Goal: Information Seeking & Learning: Stay updated

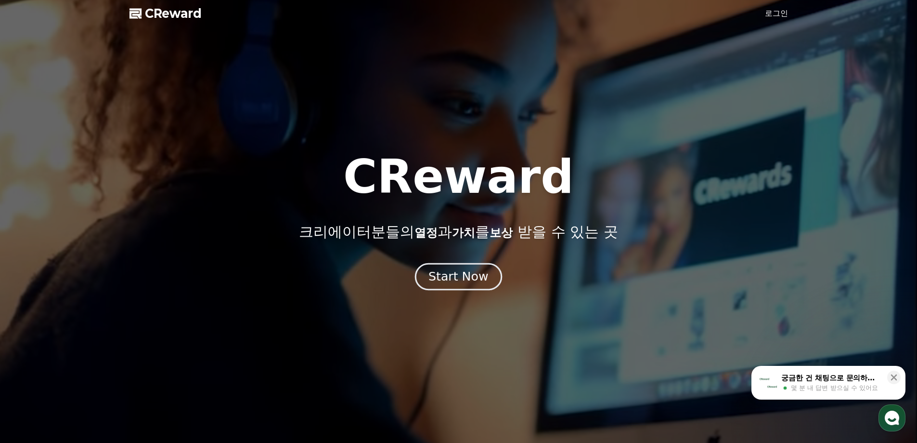
click at [457, 281] on div "Start Now" at bounding box center [459, 276] width 60 height 16
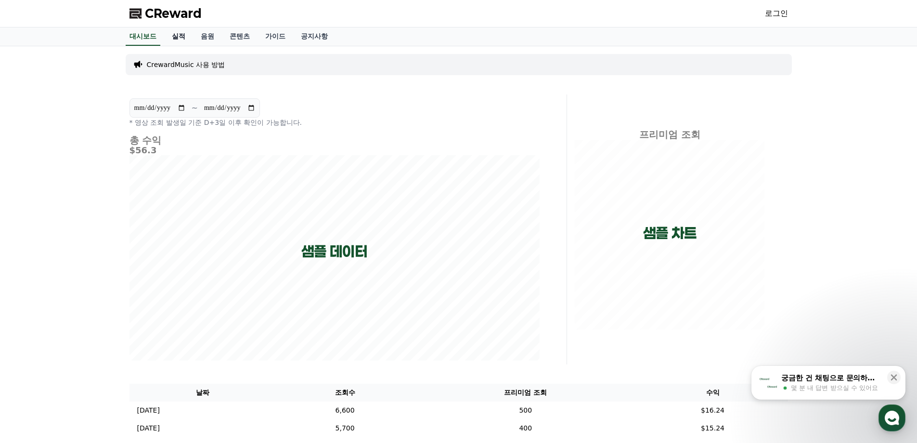
click at [178, 30] on link "실적" at bounding box center [178, 36] width 29 height 18
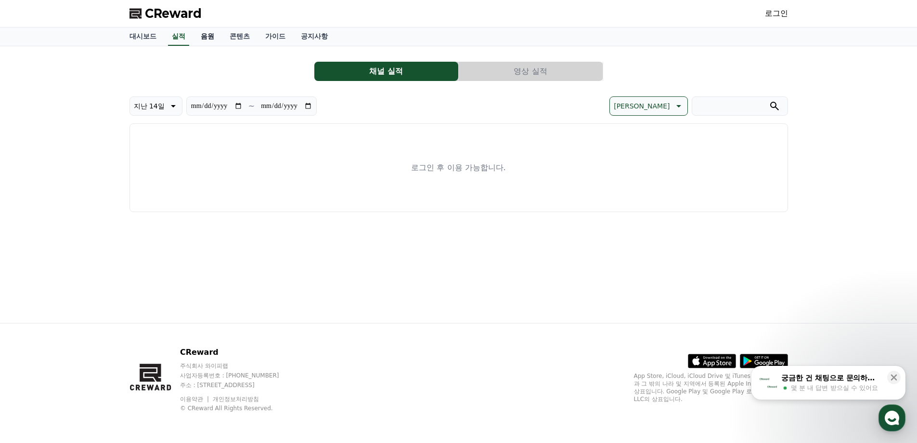
click at [198, 36] on link "음원" at bounding box center [207, 36] width 29 height 18
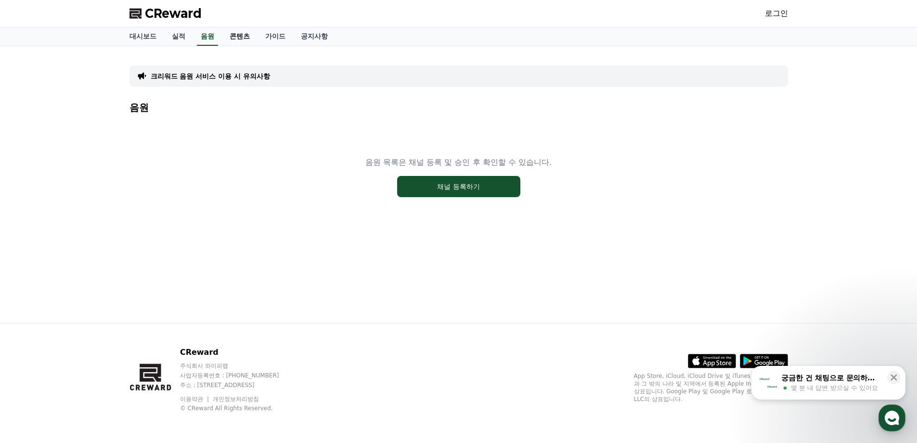
click at [230, 38] on link "콘텐츠" at bounding box center [240, 36] width 36 height 18
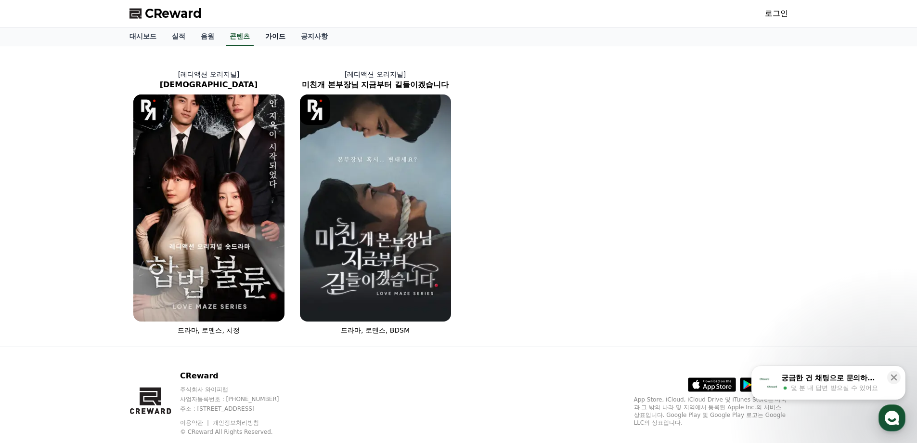
click at [275, 39] on link "가이드" at bounding box center [276, 36] width 36 height 18
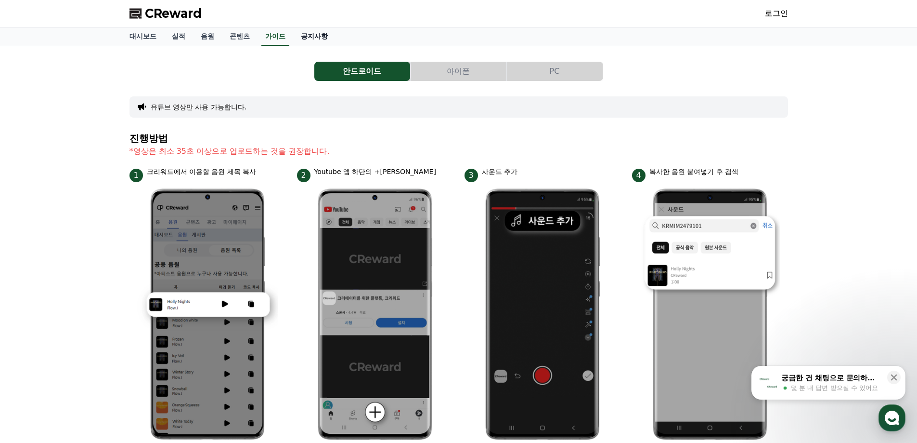
click at [316, 37] on link "공지사항" at bounding box center [314, 36] width 42 height 18
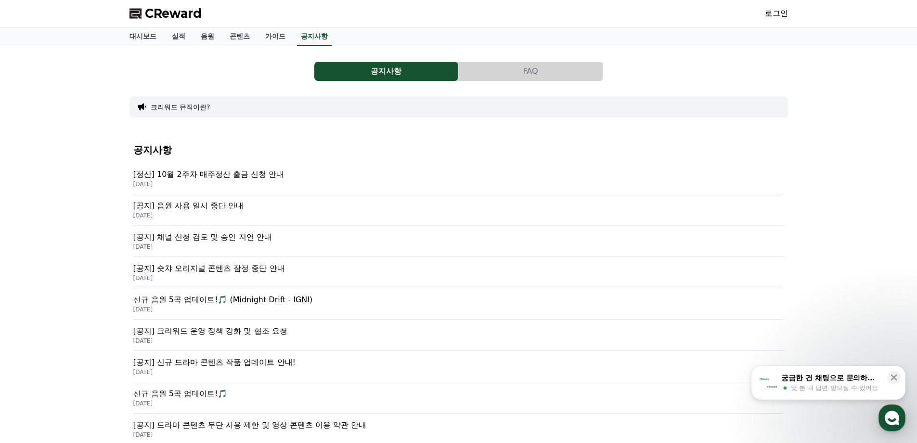
click at [205, 208] on p "[공지] 음원 사용 일시 중단 안내" at bounding box center [458, 206] width 651 height 12
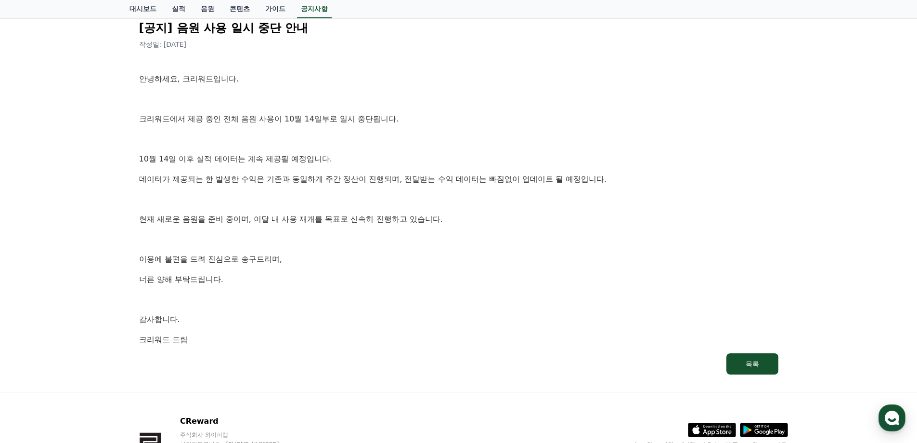
scroll to position [96, 0]
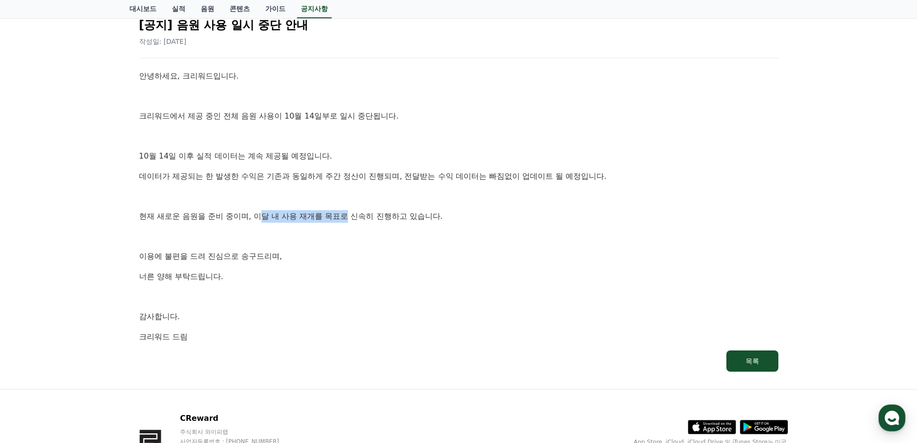
drag, startPoint x: 260, startPoint y: 219, endPoint x: 349, endPoint y: 221, distance: 88.6
click at [349, 221] on p "현재 새로운 음원을 준비 중이며, 이달 내 사용 재개를 목표로 신속히 진행하고 있습니다." at bounding box center [459, 216] width 640 height 13
drag, startPoint x: 356, startPoint y: 217, endPoint x: 442, endPoint y: 217, distance: 86.2
click at [442, 217] on p "현재 새로운 음원을 준비 중이며, 이달 내 사용 재개를 목표로 신속히 진행하고 있습니다." at bounding box center [459, 216] width 640 height 13
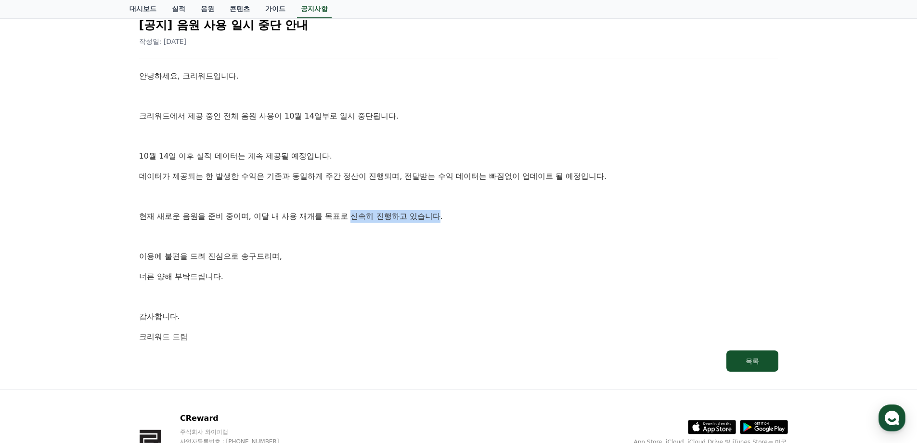
click at [442, 217] on p "현재 새로운 음원을 준비 중이며, 이달 내 사용 재개를 목표로 신속히 진행하고 있습니다." at bounding box center [459, 216] width 640 height 13
drag, startPoint x: 250, startPoint y: 213, endPoint x: 179, endPoint y: 210, distance: 70.9
click at [244, 213] on p "현재 새로운 음원을 준비 중이며, 이달 내 사용 재개를 목표로 신속히 진행하고 있습니다." at bounding box center [459, 216] width 640 height 13
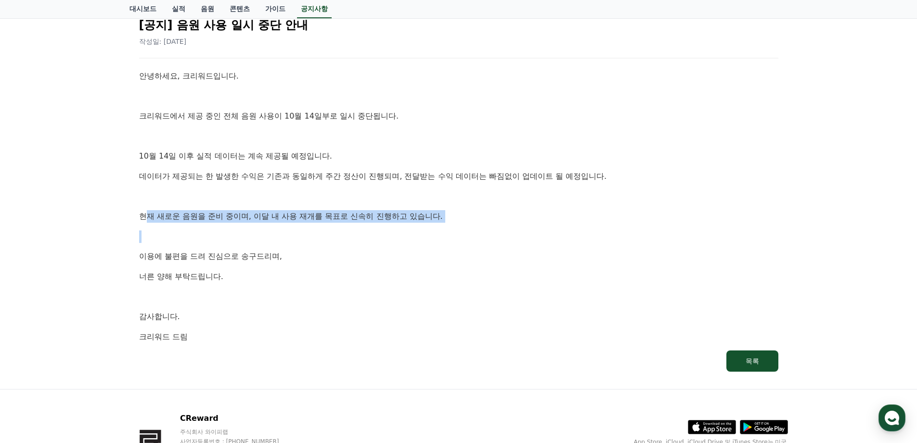
drag, startPoint x: 150, startPoint y: 210, endPoint x: 360, endPoint y: 231, distance: 210.5
click at [358, 231] on div "안녕하세요, 크리워드입니다. 크리워드에서 제공 중인 전체 음원 사용이 10월 14일부로 일시 중단됩니다. [DATE] 이후 실적 데이터는 계속…" at bounding box center [459, 206] width 640 height 273
click at [366, 217] on p "현재 새로운 음원을 준비 중이며, 이달 내 사용 재개를 목표로 신속히 진행하고 있습니다." at bounding box center [459, 216] width 640 height 13
click at [332, 223] on div "안녕하세요, 크리워드입니다. 크리워드에서 제공 중인 전체 음원 사용이 10월 14일부로 일시 중단됩니다. [DATE] 이후 실적 데이터는 계속…" at bounding box center [459, 206] width 640 height 273
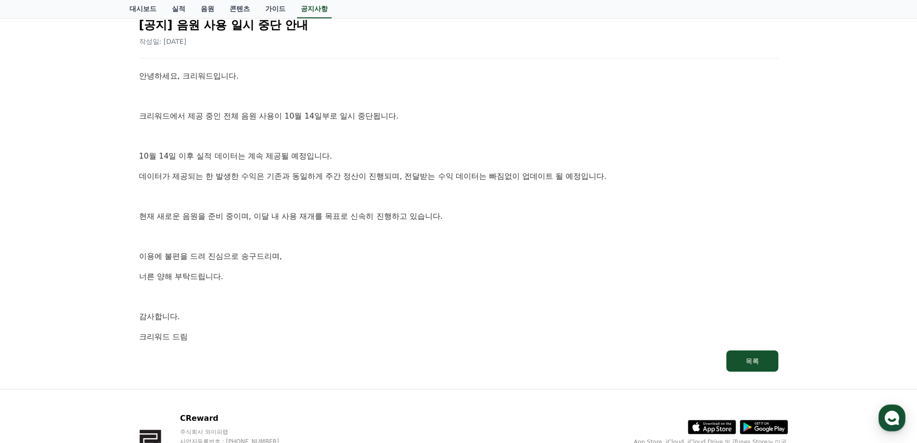
click at [316, 218] on p "현재 새로운 음원을 준비 중이며, 이달 내 사용 재개를 목표로 신속히 진행하고 있습니다." at bounding box center [459, 216] width 640 height 13
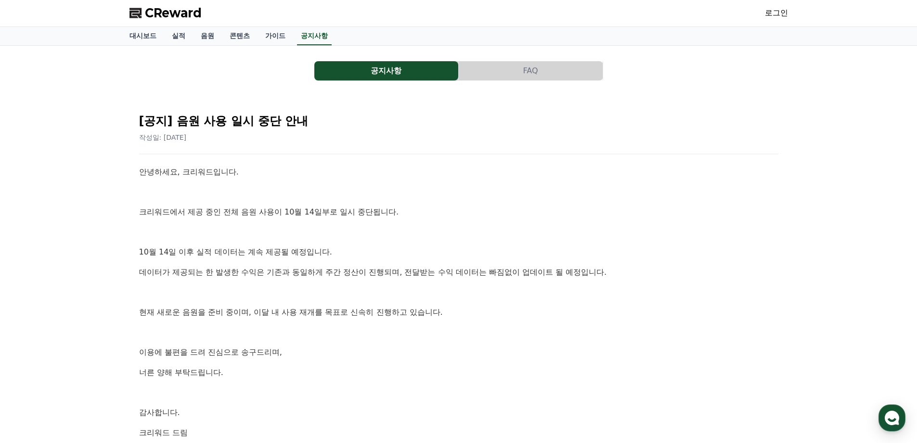
scroll to position [0, 0]
drag, startPoint x: 205, startPoint y: 213, endPoint x: 322, endPoint y: 213, distance: 117.0
click at [322, 213] on p "크리워드에서 제공 중인 전체 음원 사용이 10월 14일부로 일시 중단됩니다." at bounding box center [459, 212] width 640 height 13
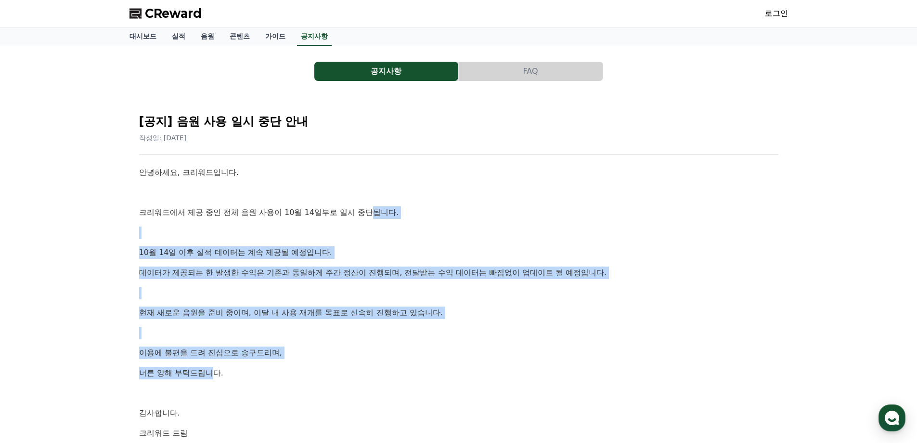
drag, startPoint x: 376, startPoint y: 212, endPoint x: 208, endPoint y: 362, distance: 225.5
click at [210, 361] on div "안녕하세요, 크리워드입니다. 크리워드에서 제공 중인 전체 음원 사용이 10월 14일부로 일시 중단됩니다. [DATE] 이후 실적 데이터는 계속…" at bounding box center [459, 302] width 640 height 273
click at [206, 361] on div "안녕하세요, 크리워드입니다. 크리워드에서 제공 중인 전체 음원 사용이 10월 14일부로 일시 중단됩니다. [DATE] 이후 실적 데이터는 계속…" at bounding box center [459, 302] width 640 height 273
click at [206, 354] on p "이용에 불편을 드려 진심으로 송구드리며," at bounding box center [459, 352] width 640 height 13
click at [205, 345] on div "안녕하세요, 크리워드입니다. 크리워드에서 제공 중인 전체 음원 사용이 10월 14일부로 일시 중단됩니다. [DATE] 이후 실적 데이터는 계속…" at bounding box center [459, 302] width 640 height 273
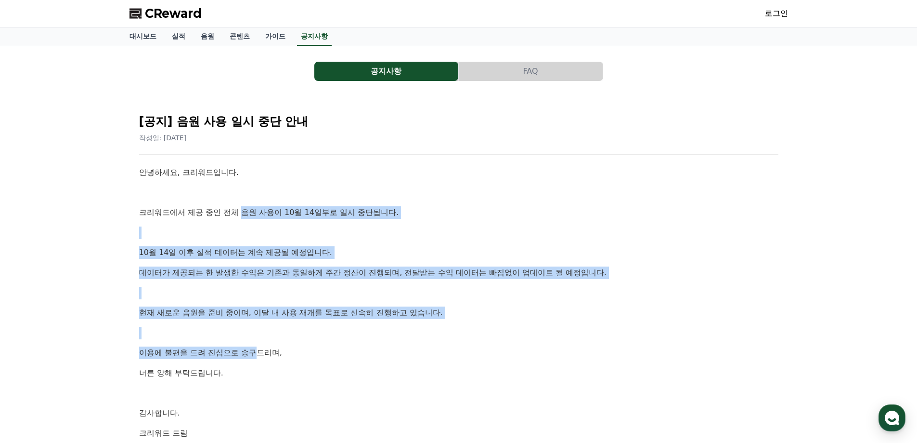
drag, startPoint x: 243, startPoint y: 216, endPoint x: 260, endPoint y: 344, distance: 128.7
click at [260, 344] on div "안녕하세요, 크리워드입니다. 크리워드에서 제공 중인 전체 음원 사용이 10월 14일부로 일시 중단됩니다. [DATE] 이후 실적 데이터는 계속…" at bounding box center [459, 302] width 640 height 273
click at [259, 342] on div "안녕하세요, 크리워드입니다. 크리워드에서 제공 중인 전체 음원 사용이 10월 14일부로 일시 중단됩니다. [DATE] 이후 실적 데이터는 계속…" at bounding box center [459, 302] width 640 height 273
click at [140, 38] on link "대시보드" at bounding box center [143, 36] width 42 height 18
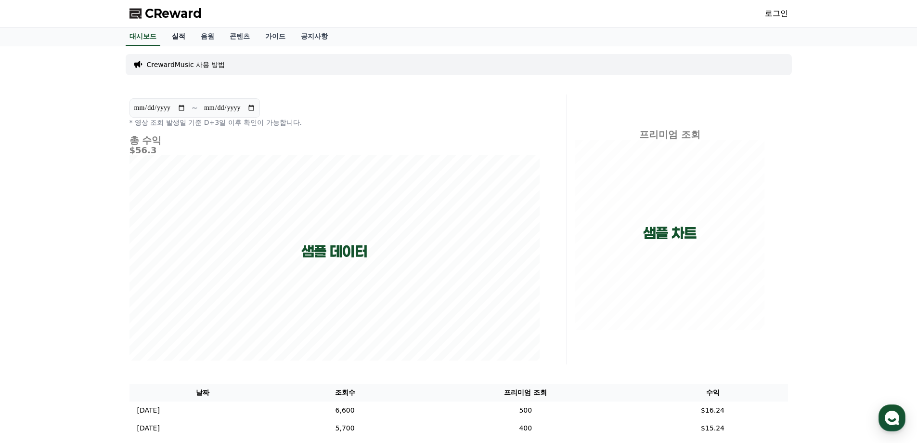
click at [180, 36] on link "실적" at bounding box center [178, 36] width 29 height 18
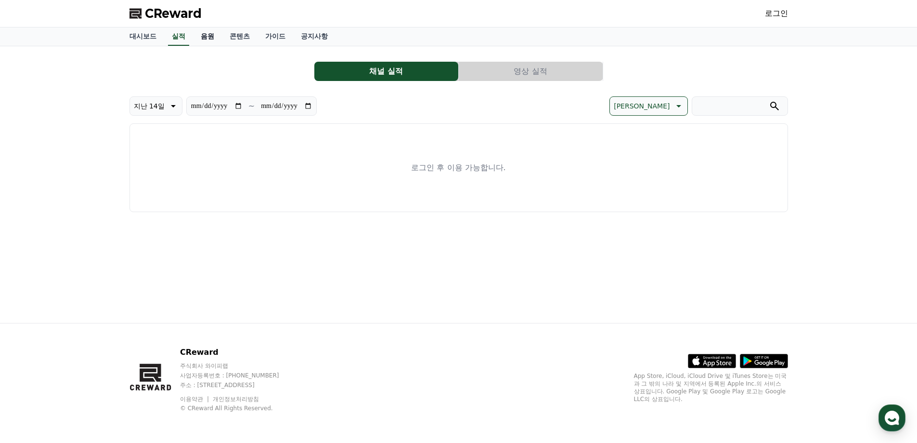
click at [205, 41] on link "음원" at bounding box center [207, 36] width 29 height 18
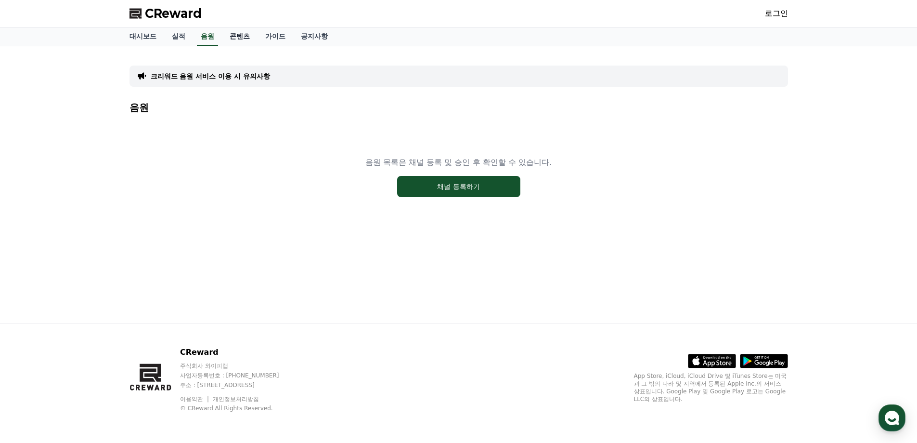
click at [236, 41] on link "콘텐츠" at bounding box center [240, 36] width 36 height 18
click at [258, 38] on link "가이드" at bounding box center [276, 36] width 36 height 18
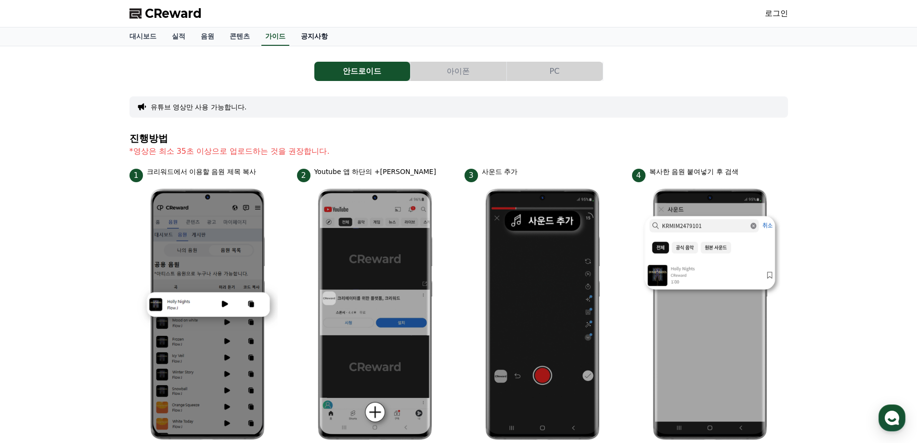
click at [301, 39] on link "공지사항" at bounding box center [314, 36] width 42 height 18
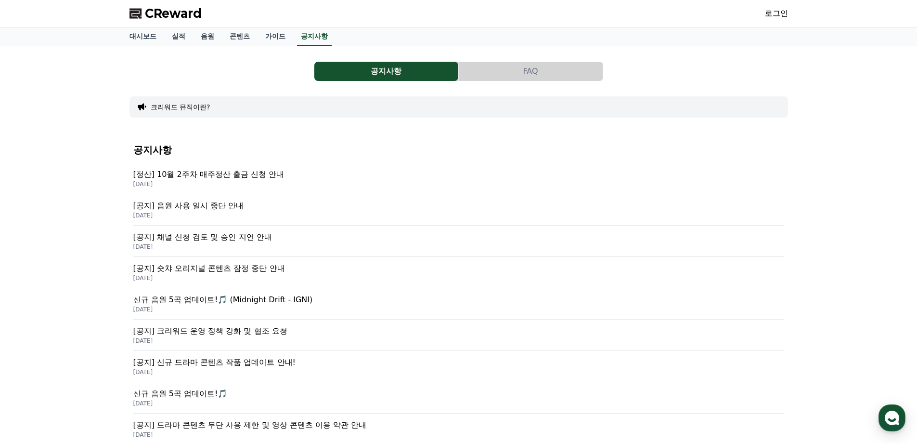
click at [120, 40] on div "대시보드 실적 음원 콘텐츠 가이드 공지사항" at bounding box center [458, 36] width 917 height 19
click at [144, 35] on link "대시보드" at bounding box center [143, 36] width 42 height 18
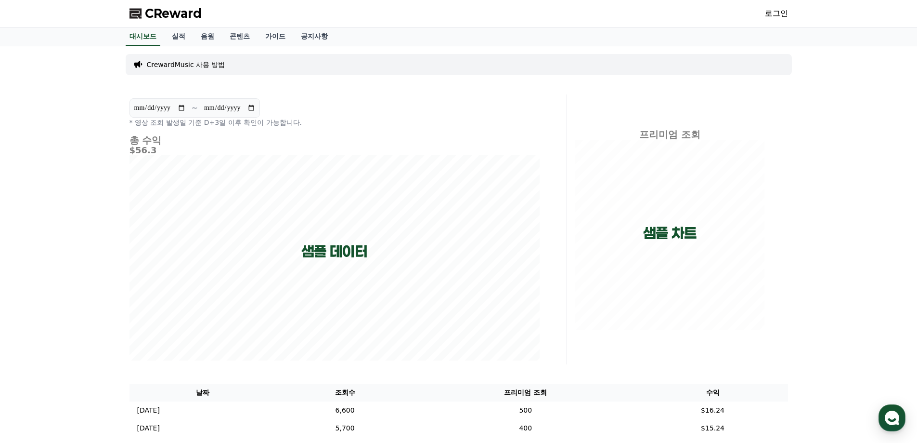
click at [179, 22] on div "CReward 로그인" at bounding box center [459, 13] width 674 height 27
click at [183, 17] on span "CReward" at bounding box center [173, 13] width 57 height 15
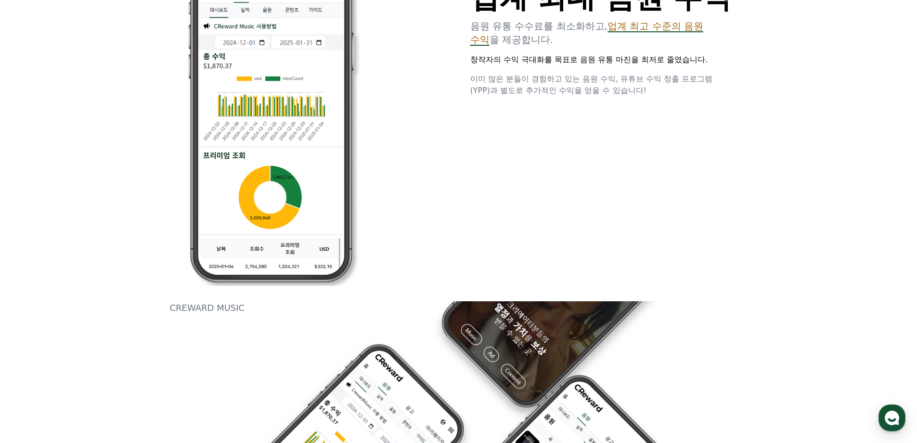
drag, startPoint x: 451, startPoint y: 258, endPoint x: 431, endPoint y: 251, distance: 21.9
click at [431, 251] on div at bounding box center [316, 120] width 262 height 332
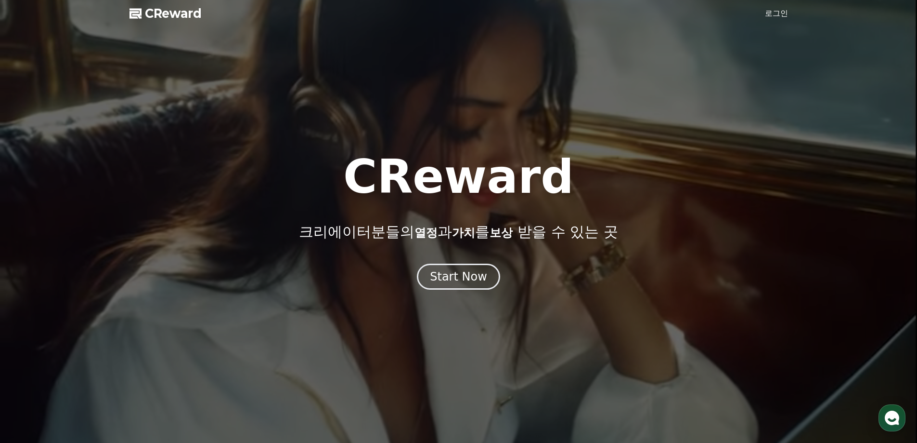
click at [162, 16] on span "CReward" at bounding box center [173, 13] width 57 height 15
